Goal: Task Accomplishment & Management: Use online tool/utility

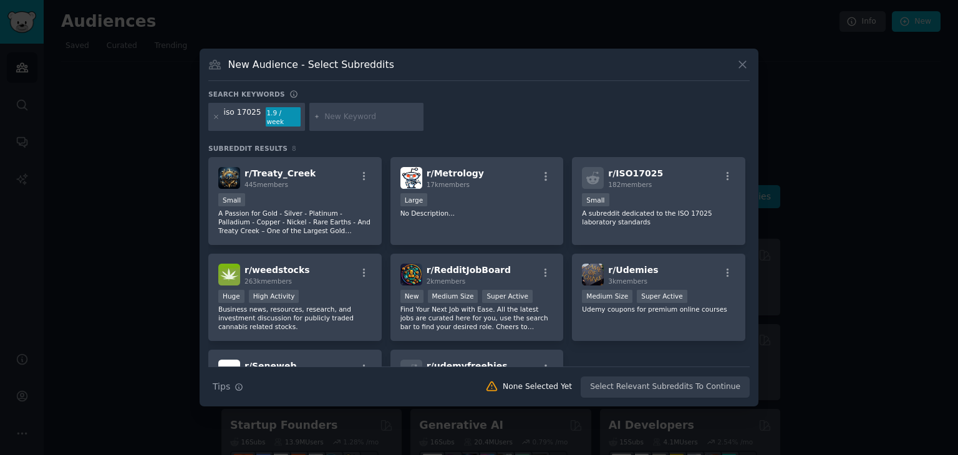
scroll to position [548, 0]
click at [339, 112] on input "text" at bounding box center [371, 117] width 95 height 11
type input "e"
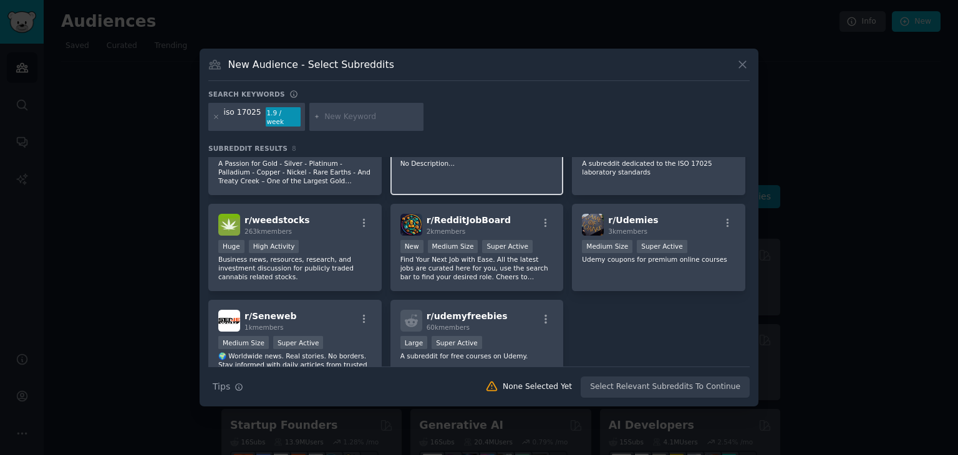
scroll to position [0, 0]
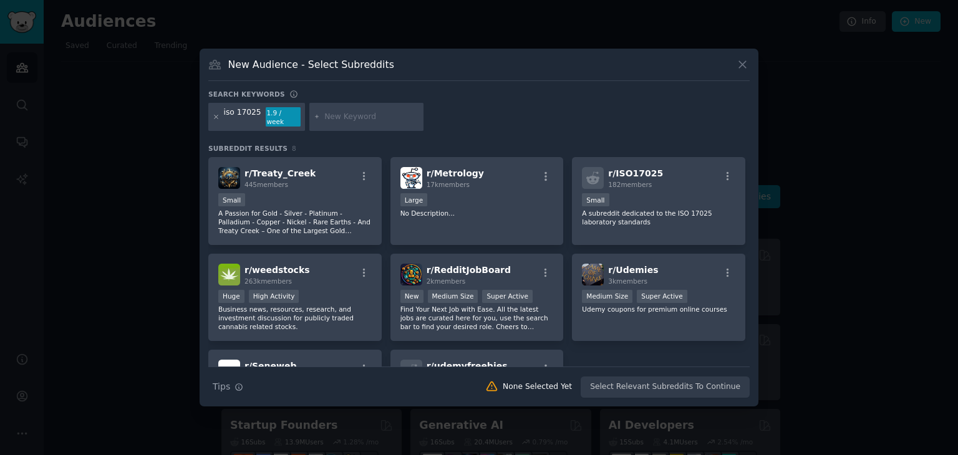
click at [215, 114] on icon at bounding box center [216, 117] width 7 height 7
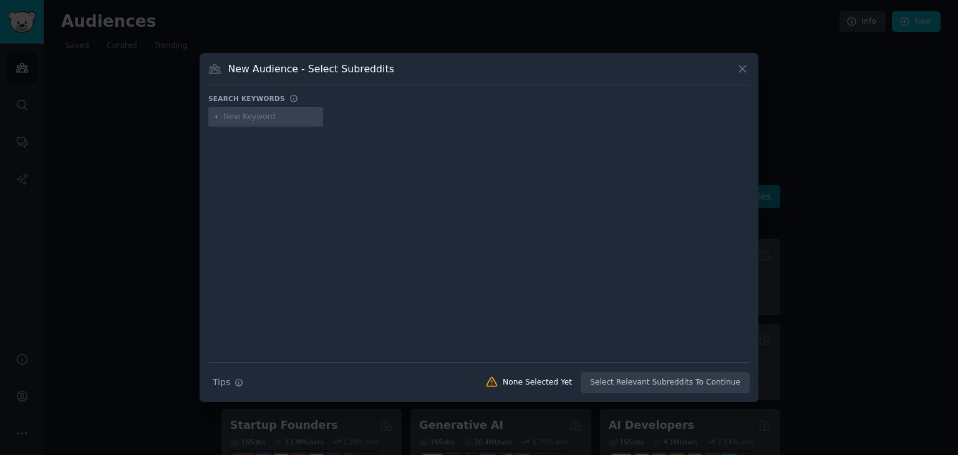
click at [240, 122] on input "text" at bounding box center [271, 117] width 95 height 11
type input "gmp"
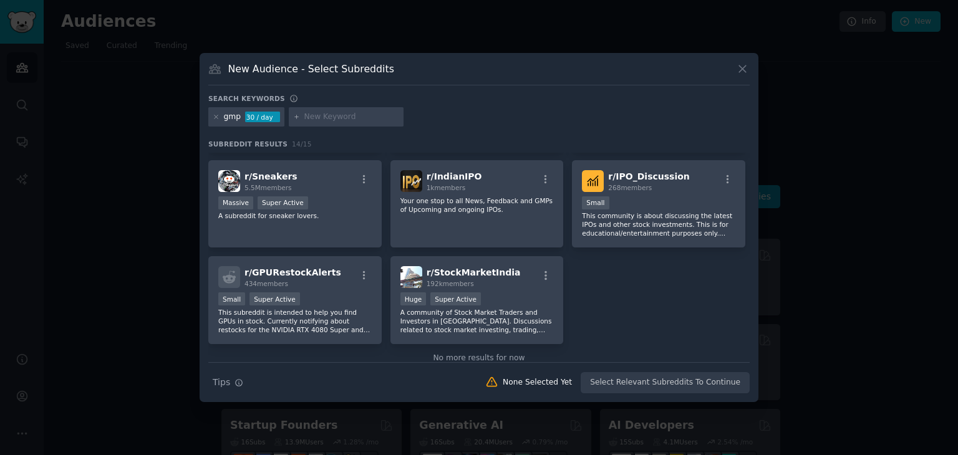
scroll to position [296, 0]
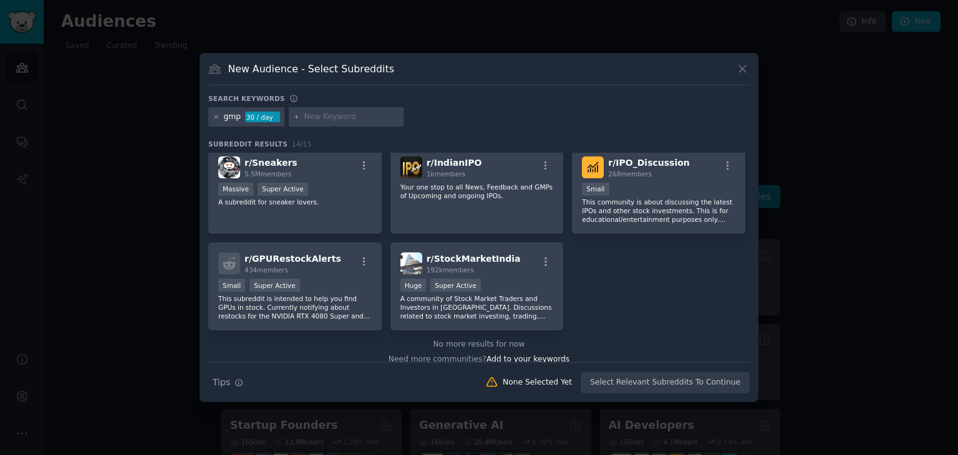
click at [216, 115] on icon at bounding box center [216, 117] width 7 height 7
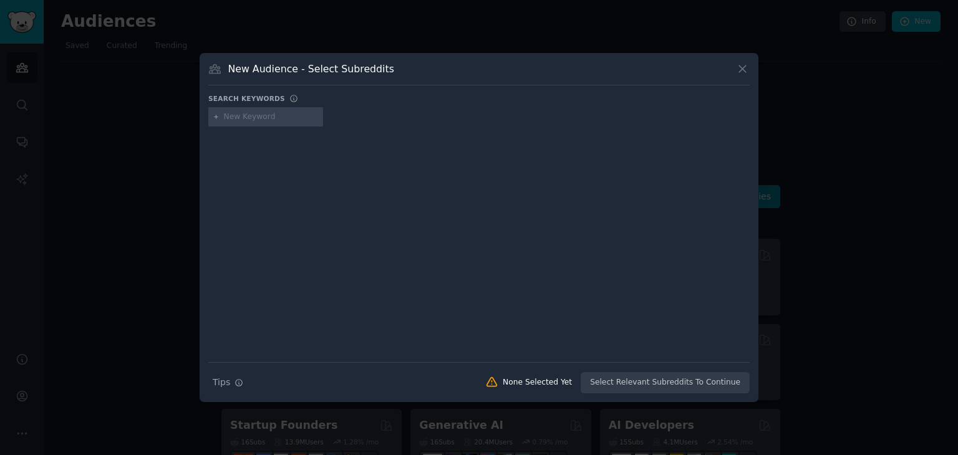
click at [260, 118] on input "text" at bounding box center [271, 117] width 95 height 11
type input "makeup"
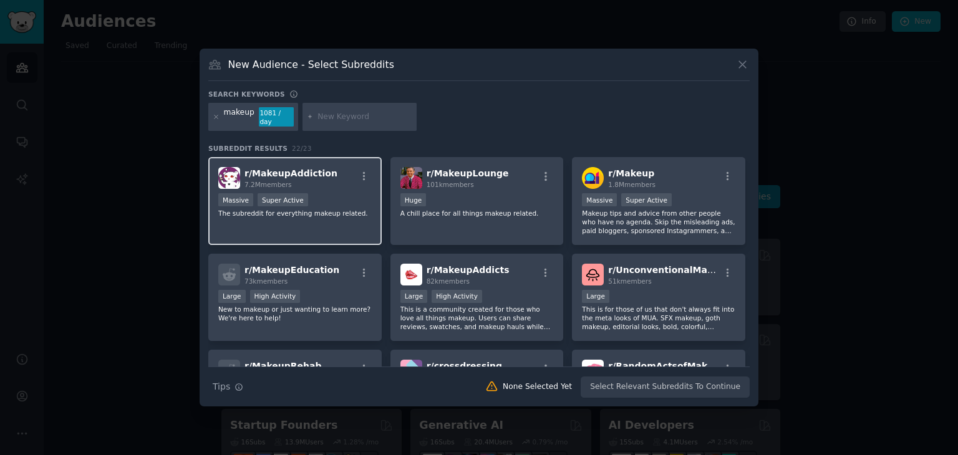
click at [342, 170] on div "r/ MakeupAddiction 7.2M members" at bounding box center [294, 178] width 153 height 22
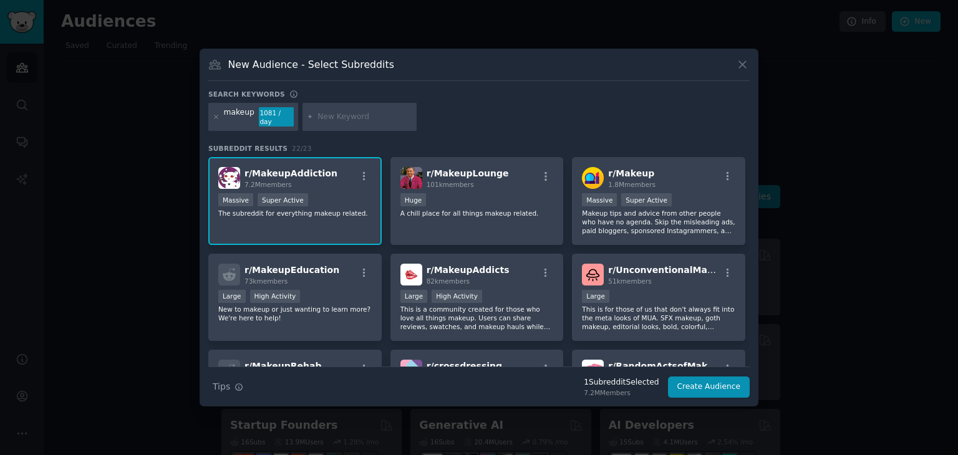
click at [230, 170] on img at bounding box center [229, 178] width 22 height 22
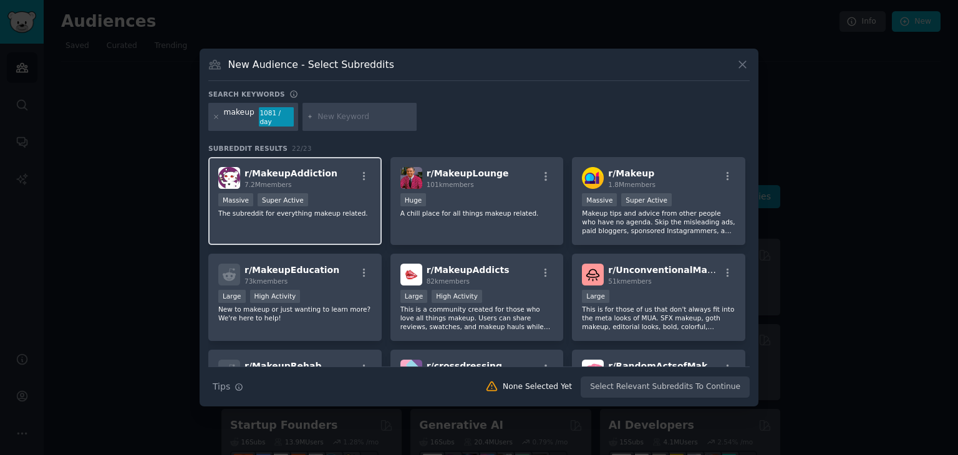
click at [307, 174] on span "r/ MakeupAddiction" at bounding box center [290, 173] width 93 height 10
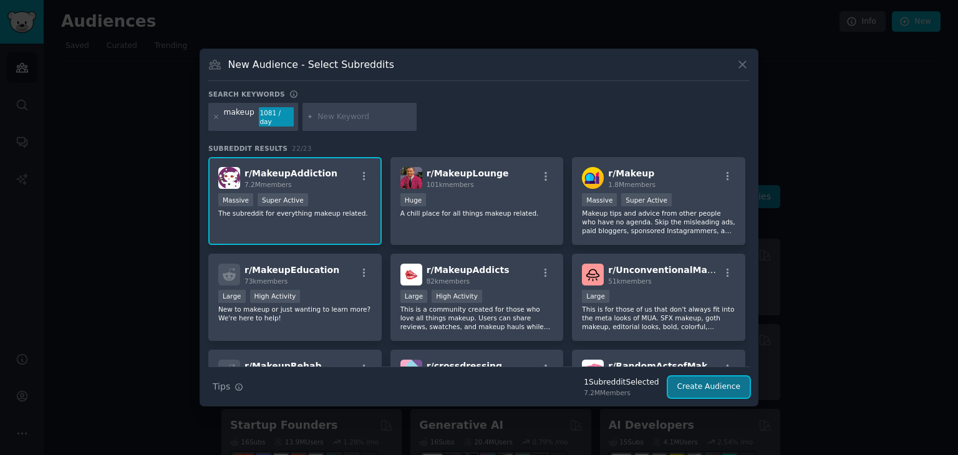
click at [712, 385] on button "Create Audience" at bounding box center [709, 387] width 82 height 21
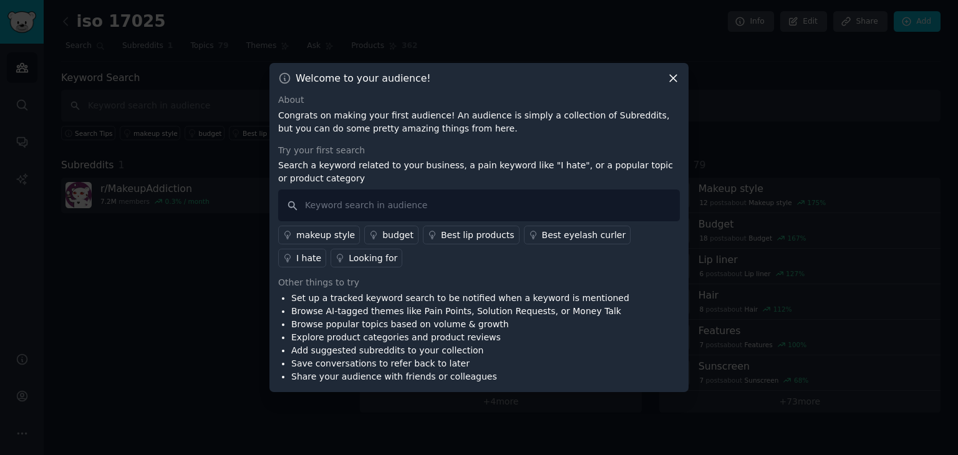
click at [671, 79] on icon at bounding box center [673, 78] width 13 height 13
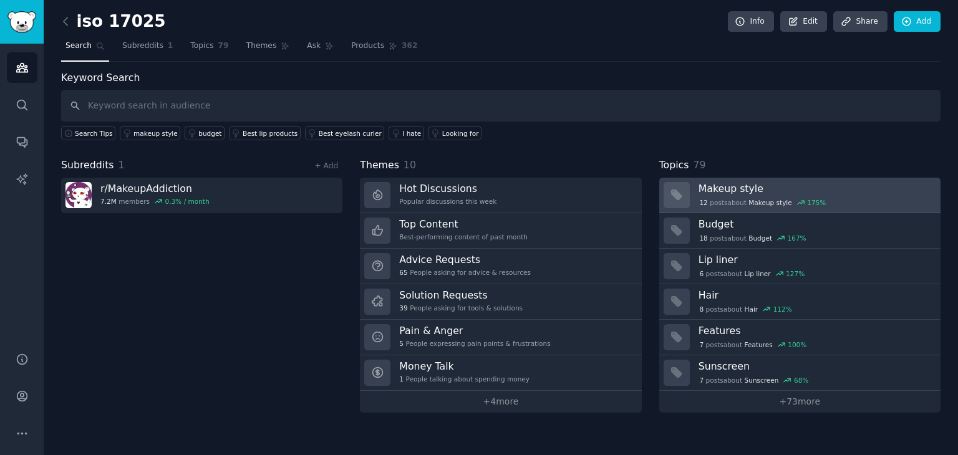
click at [821, 192] on h3 "Makeup style" at bounding box center [815, 188] width 233 height 13
